Goal: Find specific page/section: Find specific page/section

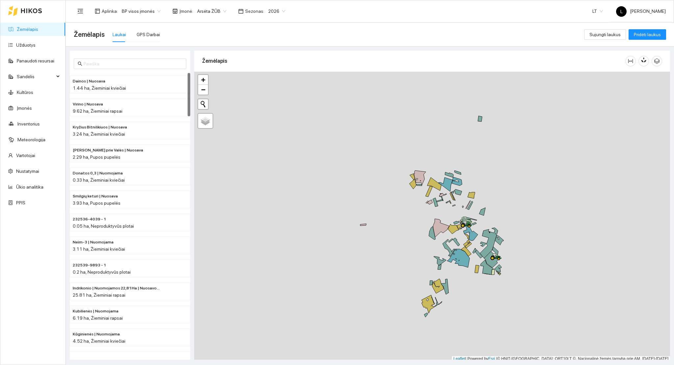
scroll to position [2, 0]
drag, startPoint x: 435, startPoint y: 178, endPoint x: 428, endPoint y: 173, distance: 8.6
click at [428, 173] on div at bounding box center [432, 215] width 476 height 290
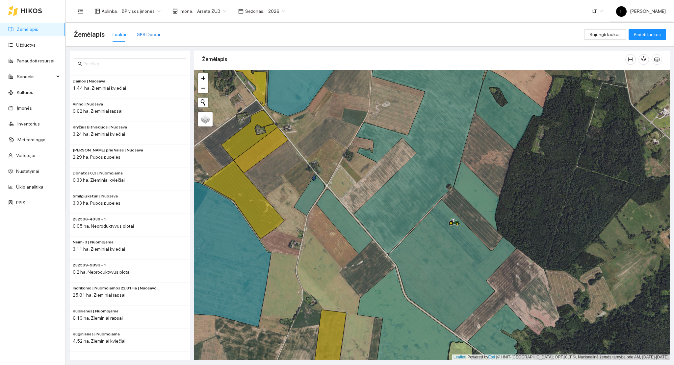
click at [150, 36] on div "GPS Darbai" at bounding box center [147, 34] width 23 height 7
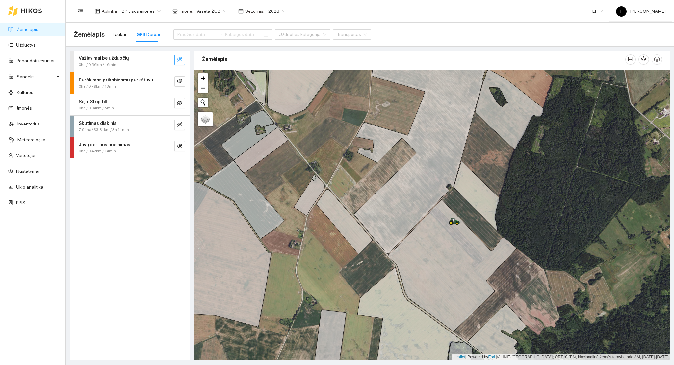
click at [178, 58] on icon "eye-invisible" at bounding box center [179, 59] width 5 height 5
click at [178, 61] on icon "eye" at bounding box center [179, 59] width 5 height 5
click at [180, 80] on icon "eye-invisible" at bounding box center [179, 81] width 5 height 5
click at [179, 82] on icon "eye" at bounding box center [179, 81] width 5 height 5
click at [178, 104] on icon "eye-invisible" at bounding box center [179, 103] width 5 height 5
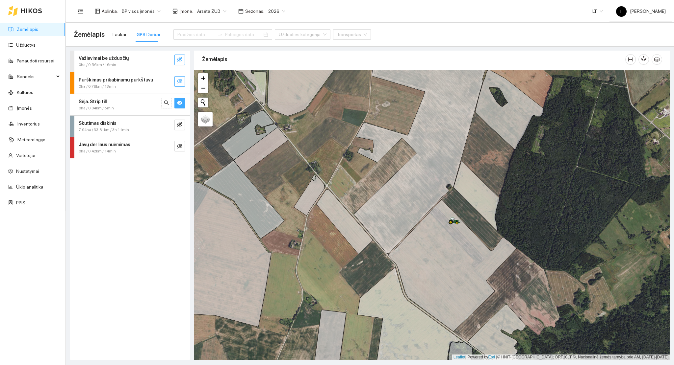
click at [179, 105] on icon "eye" at bounding box center [179, 102] width 5 height 5
click at [180, 126] on icon "eye-invisible" at bounding box center [179, 124] width 5 height 5
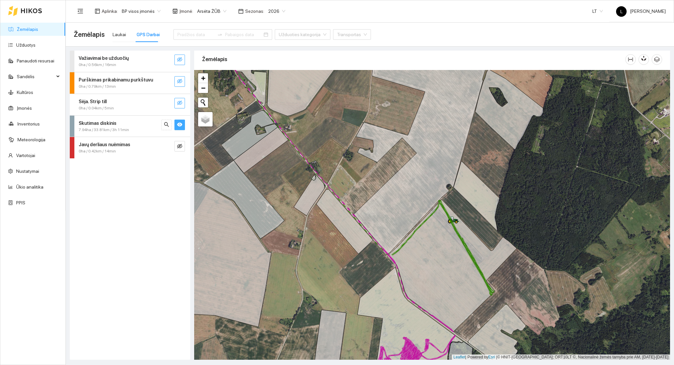
click at [179, 126] on icon "eye" at bounding box center [179, 125] width 5 height 4
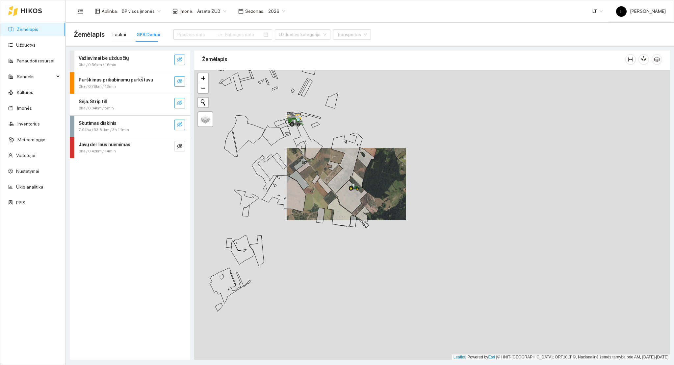
click at [179, 126] on icon "eye-invisible" at bounding box center [179, 124] width 5 height 5
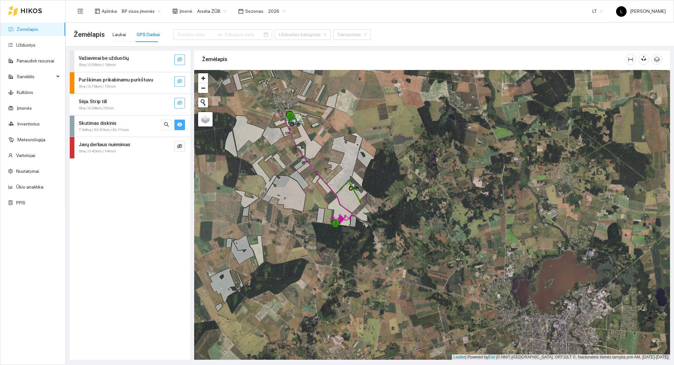
click at [179, 125] on icon "eye" at bounding box center [179, 124] width 5 height 5
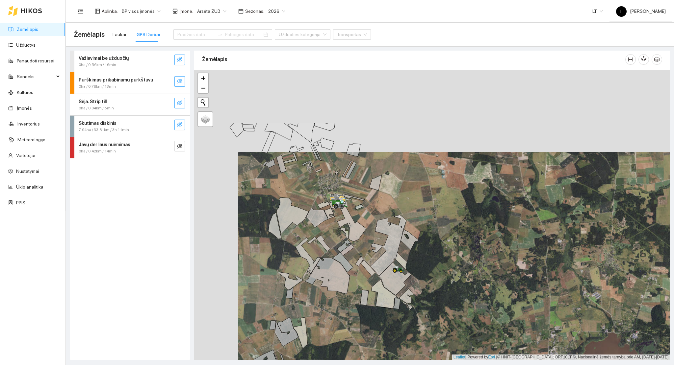
drag, startPoint x: 293, startPoint y: 149, endPoint x: 330, endPoint y: 212, distance: 73.6
click at [330, 212] on icon at bounding box center [329, 213] width 11 height 11
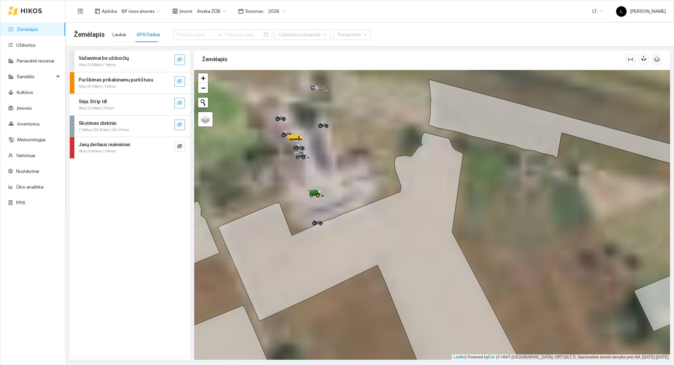
drag, startPoint x: 325, startPoint y: 163, endPoint x: 342, endPoint y: 217, distance: 57.0
click at [341, 210] on div at bounding box center [432, 215] width 476 height 290
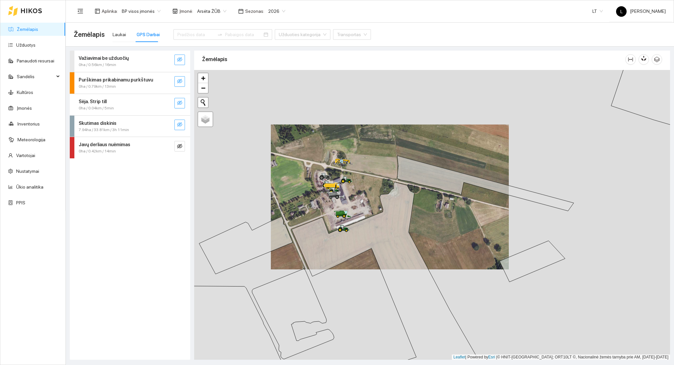
drag, startPoint x: 379, startPoint y: 229, endPoint x: 354, endPoint y: 189, distance: 46.9
click at [350, 179] on div at bounding box center [432, 215] width 476 height 290
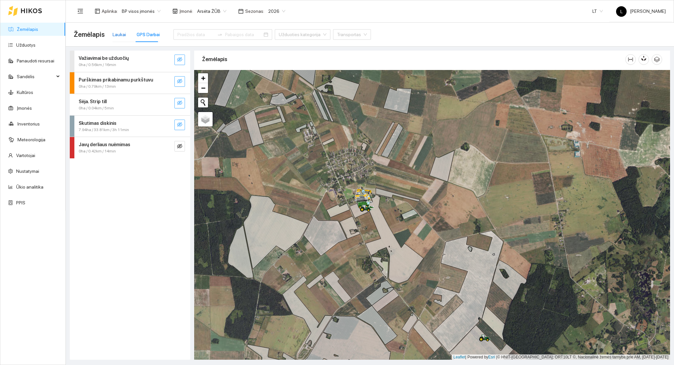
click at [119, 33] on div "Laukai" at bounding box center [118, 34] width 13 height 7
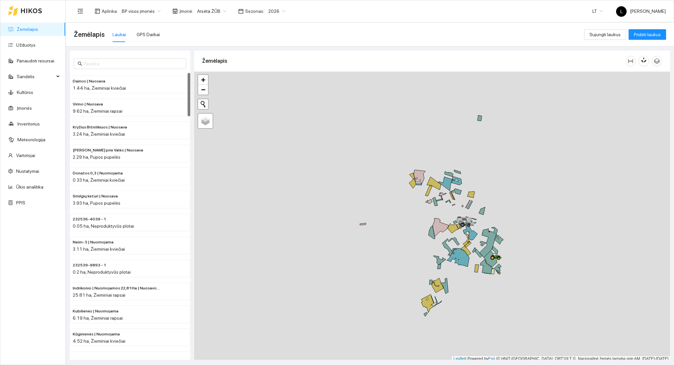
scroll to position [2, 0]
drag, startPoint x: 484, startPoint y: 222, endPoint x: 454, endPoint y: 187, distance: 46.3
click at [454, 187] on div at bounding box center [432, 215] width 476 height 290
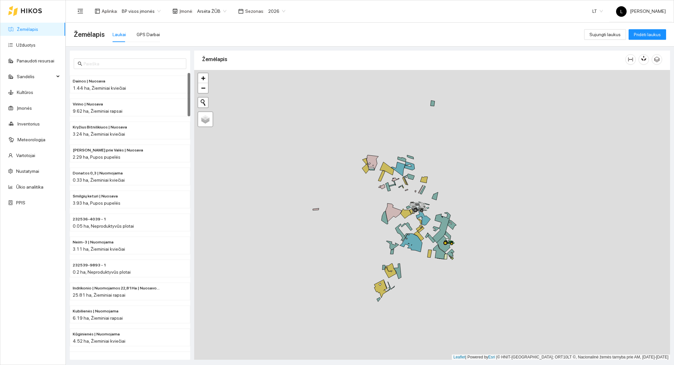
drag, startPoint x: 450, startPoint y: 186, endPoint x: 433, endPoint y: 209, distance: 28.4
click at [434, 208] on div at bounding box center [432, 215] width 476 height 290
